Goal: Book appointment/travel/reservation

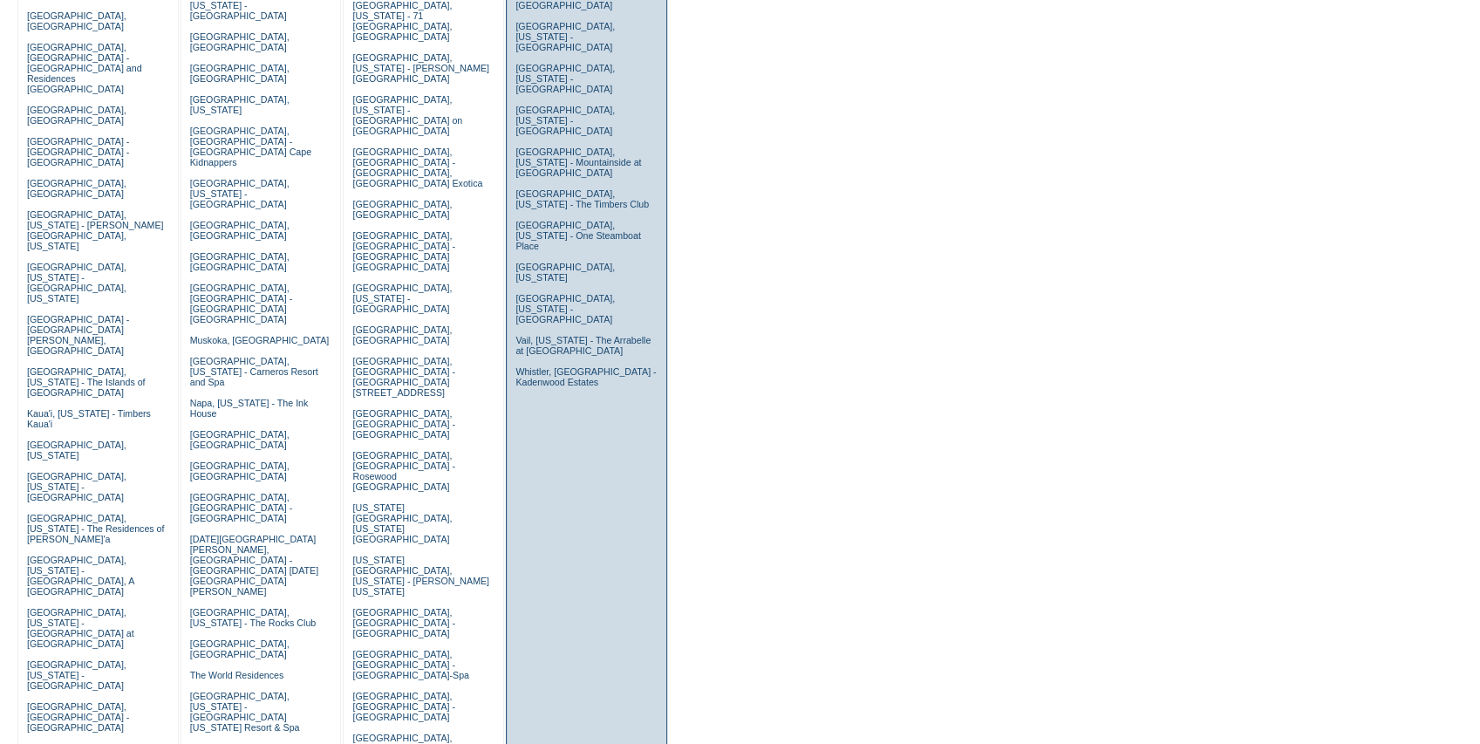
scroll to position [290, 0]
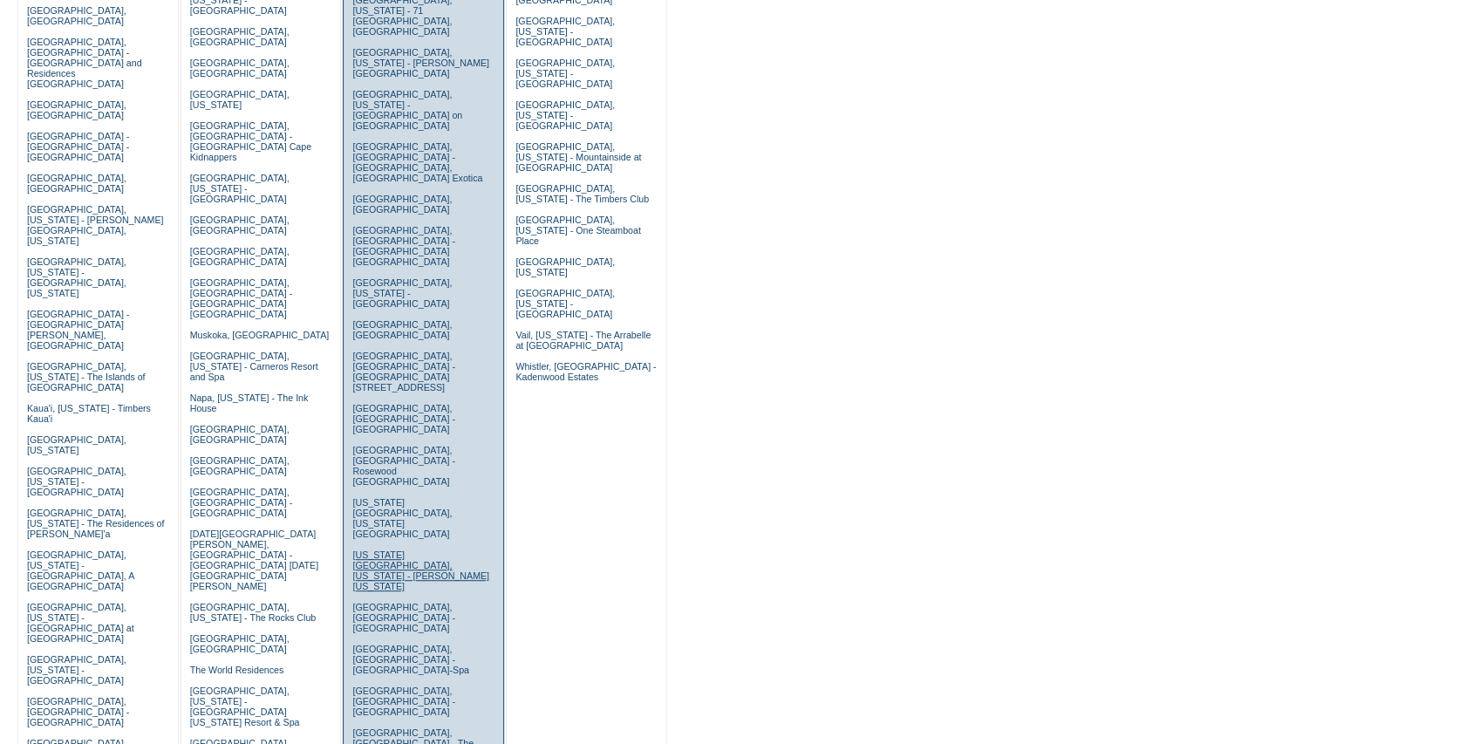
click at [379, 549] on link "[US_STATE][GEOGRAPHIC_DATA], [US_STATE] - [PERSON_NAME] [US_STATE]" at bounding box center [420, 570] width 137 height 42
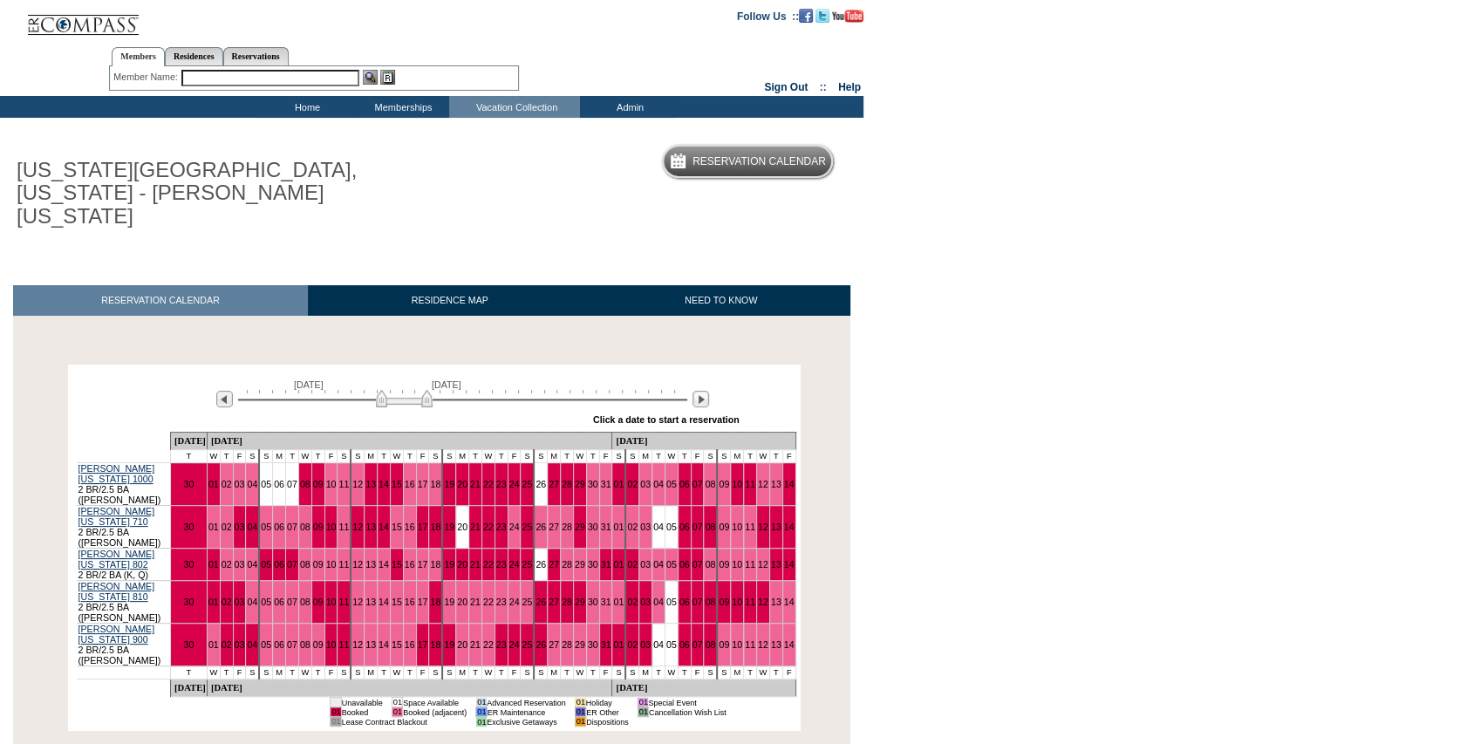
click at [414, 390] on img at bounding box center [404, 398] width 57 height 17
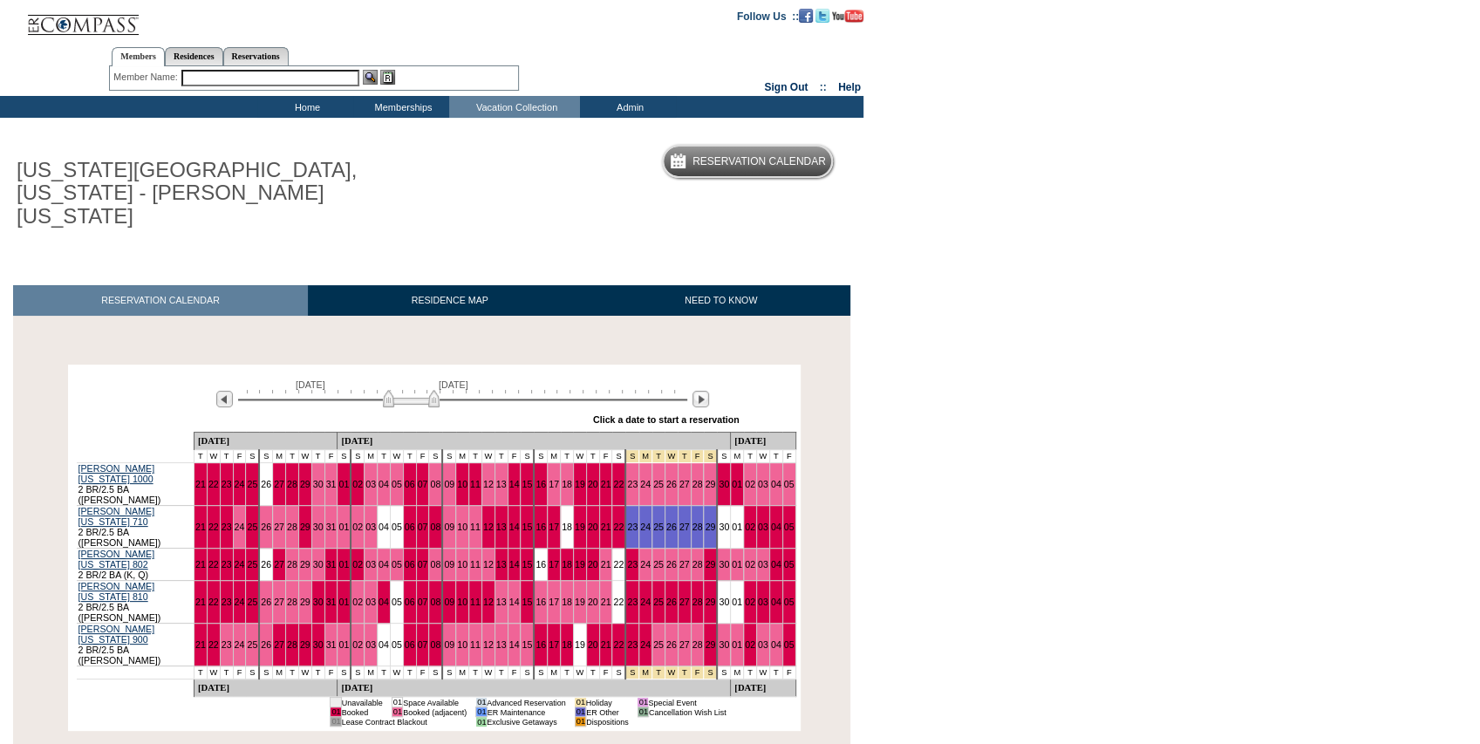
click at [420, 390] on img at bounding box center [411, 398] width 57 height 17
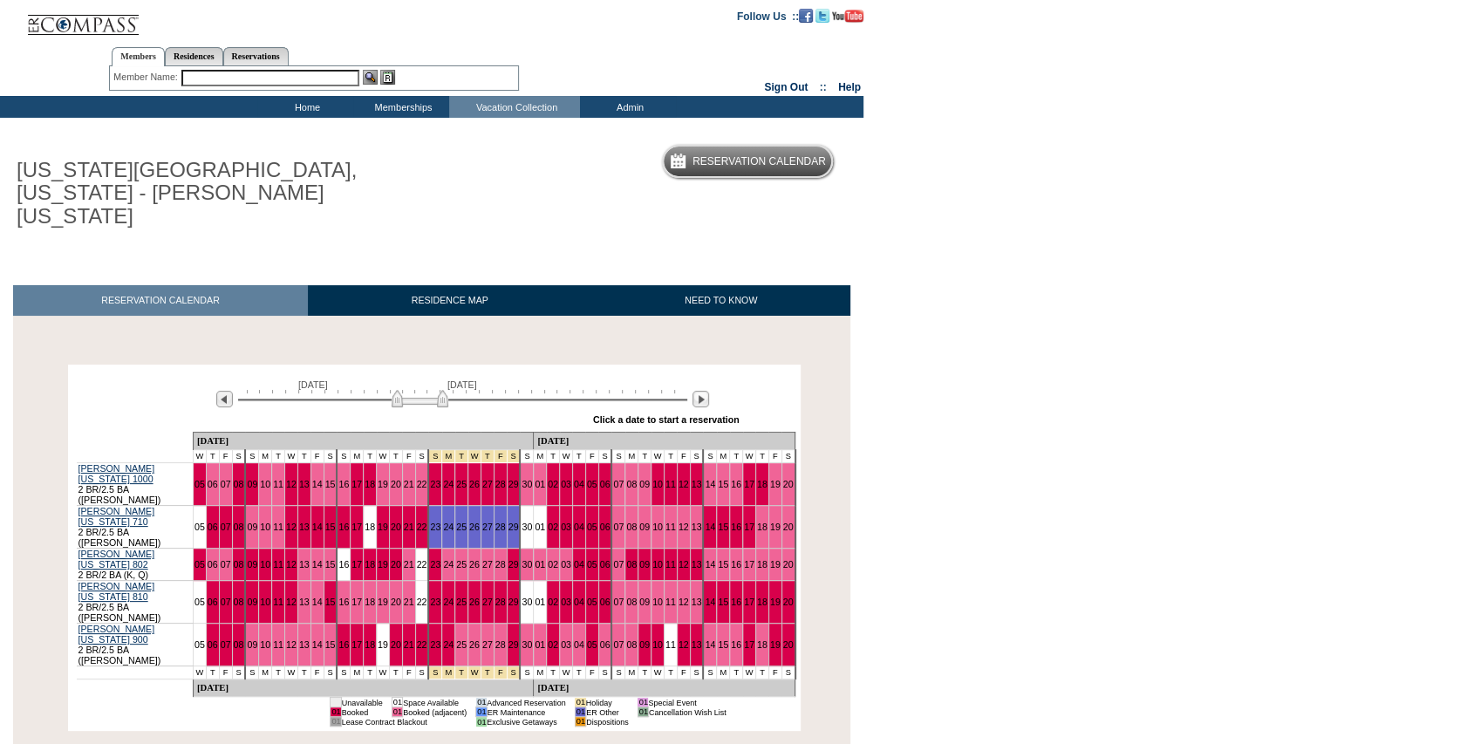
drag, startPoint x: 420, startPoint y: 380, endPoint x: 429, endPoint y: 381, distance: 9.6
click at [429, 390] on img at bounding box center [420, 398] width 57 height 17
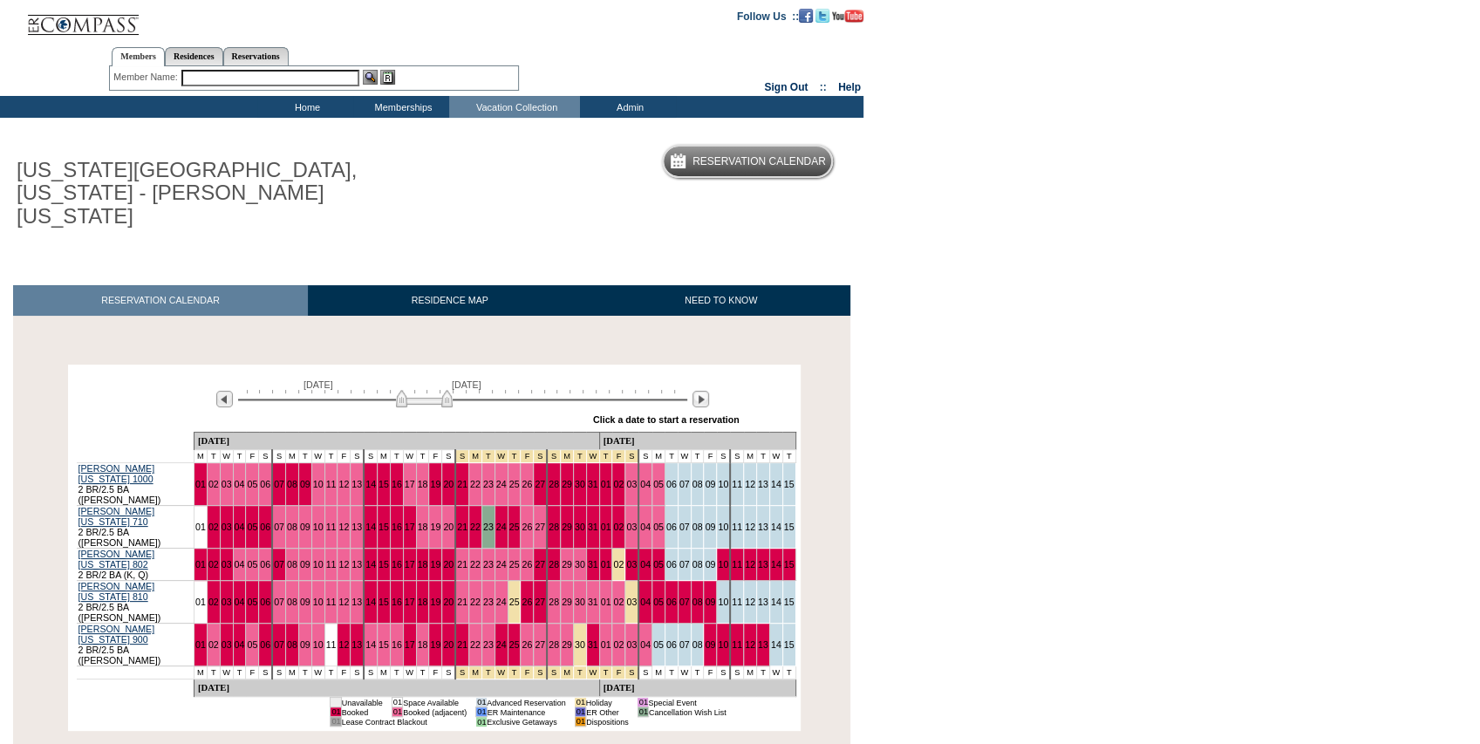
click at [433, 390] on img at bounding box center [424, 398] width 57 height 17
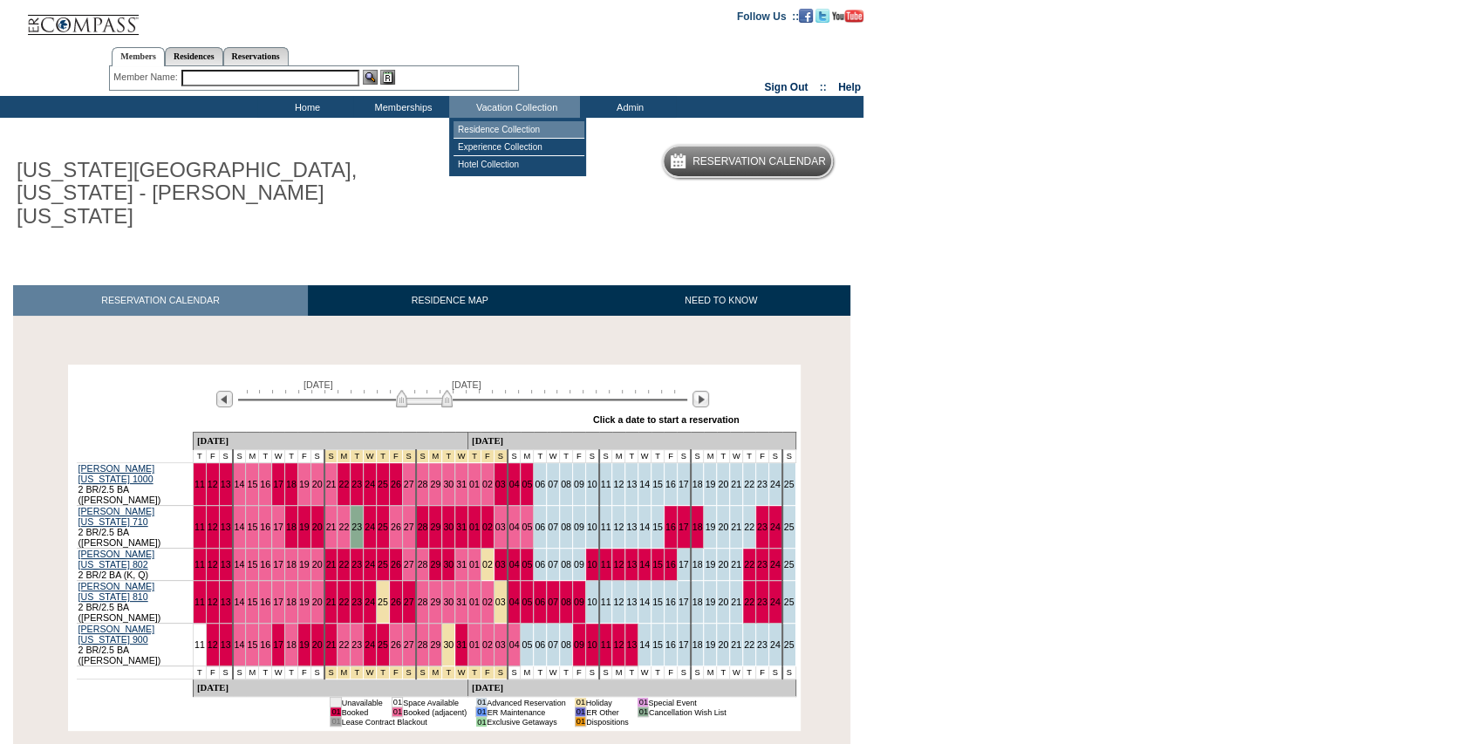
click at [525, 136] on td "Residence Collection" at bounding box center [519, 129] width 131 height 17
